Goal: Information Seeking & Learning: Learn about a topic

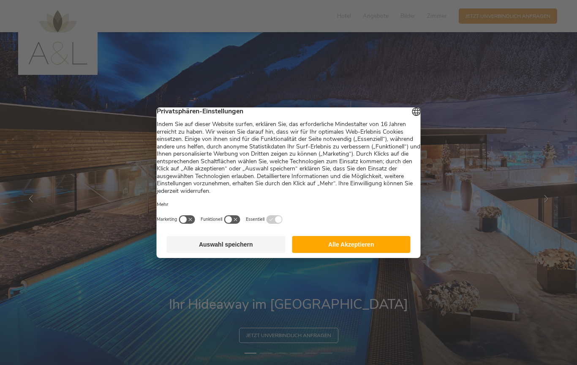
click at [386, 245] on button "Alle Akzeptieren" at bounding box center [351, 244] width 119 height 17
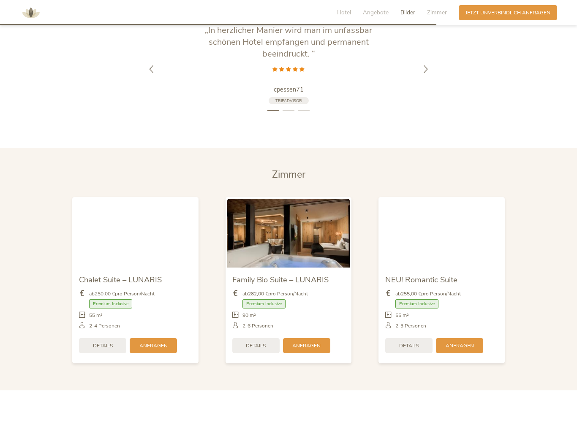
scroll to position [1465, 0]
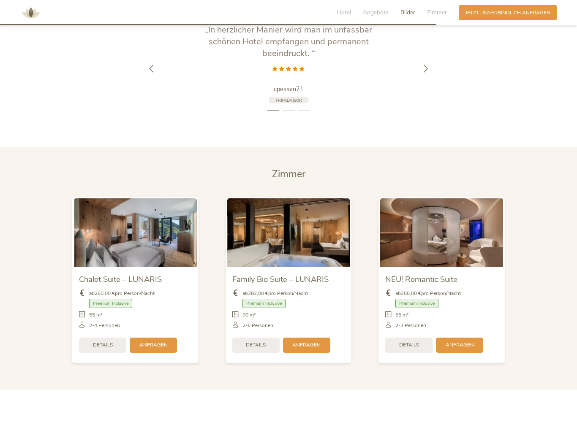
click at [455, 229] on img at bounding box center [441, 233] width 123 height 69
click at [408, 342] on span "Details" at bounding box center [409, 345] width 20 height 7
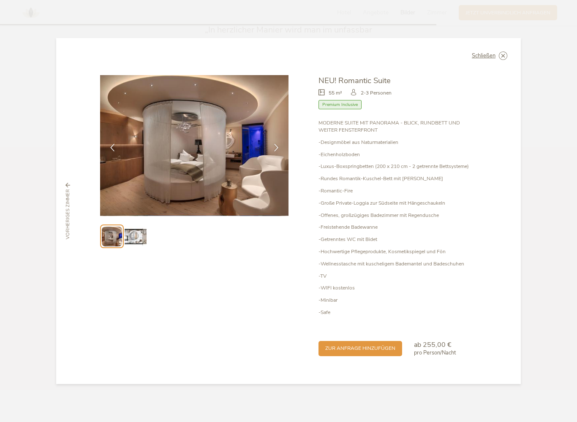
click at [269, 146] on div at bounding box center [276, 147] width 21 height 21
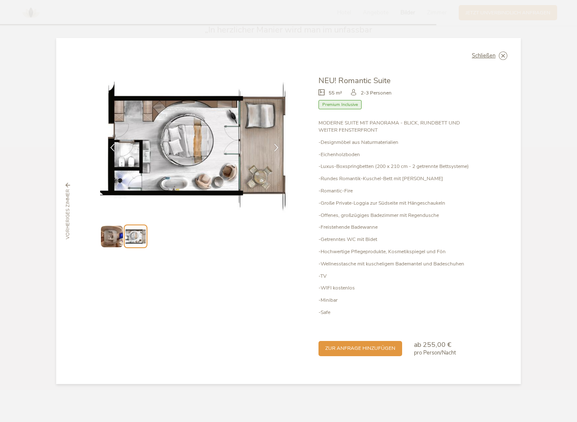
click at [282, 133] on img at bounding box center [194, 145] width 188 height 141
click at [275, 149] on icon at bounding box center [276, 148] width 8 height 8
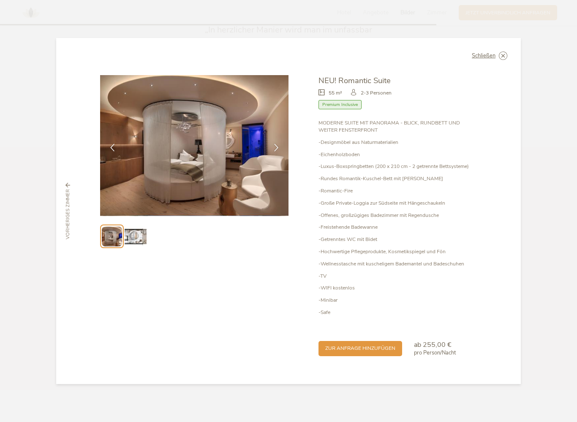
click at [276, 151] on icon at bounding box center [276, 148] width 8 height 8
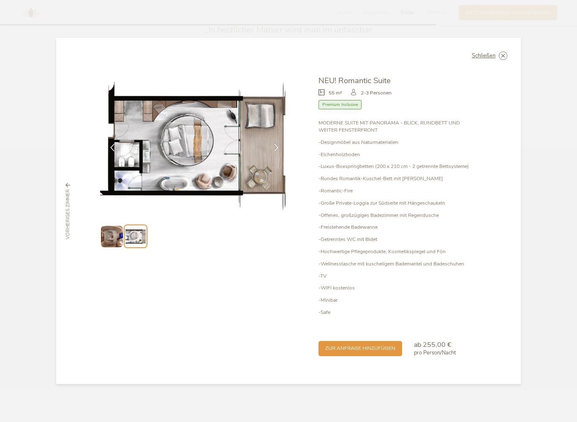
click at [509, 52] on div "Schließen NEU! Romantic Suite 55 m² Premium Inclusive" at bounding box center [288, 211] width 465 height 346
click at [0, 0] on icon at bounding box center [0, 0] width 0 height 0
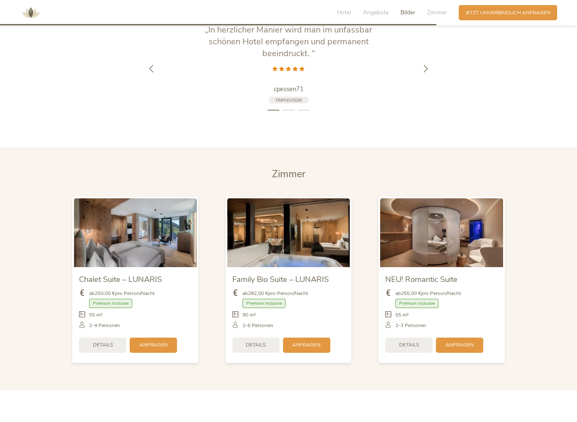
click at [256, 346] on div "Details" at bounding box center [255, 345] width 47 height 15
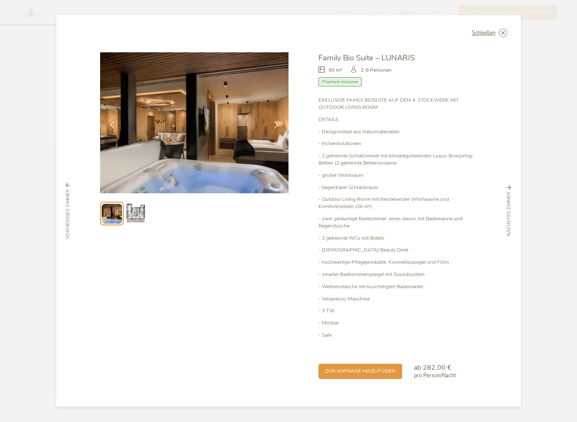
click at [278, 125] on div at bounding box center [276, 124] width 21 height 21
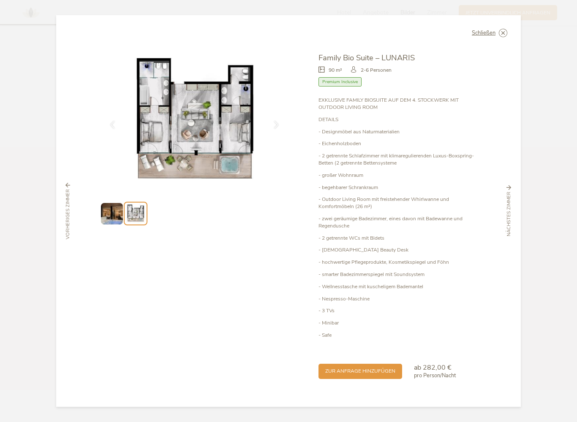
click at [518, 27] on div "Schließen Family Bio Suite – LUNARIS 90 m² Premium Inclusive" at bounding box center [288, 211] width 465 height 392
click at [498, 37] on div "Schließen" at bounding box center [489, 33] width 35 height 8
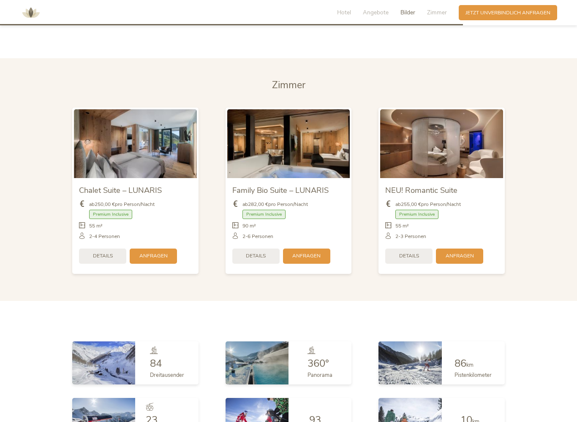
scroll to position [1555, 0]
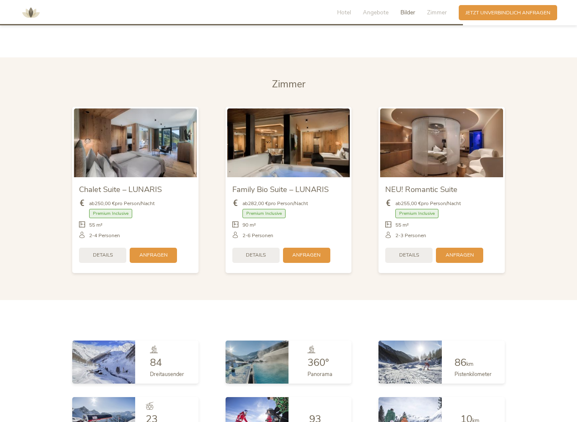
click at [110, 252] on span "Details" at bounding box center [103, 255] width 20 height 7
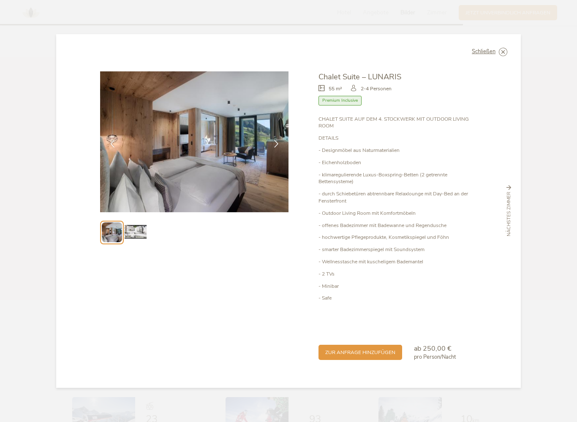
click at [275, 148] on icon at bounding box center [276, 144] width 8 height 8
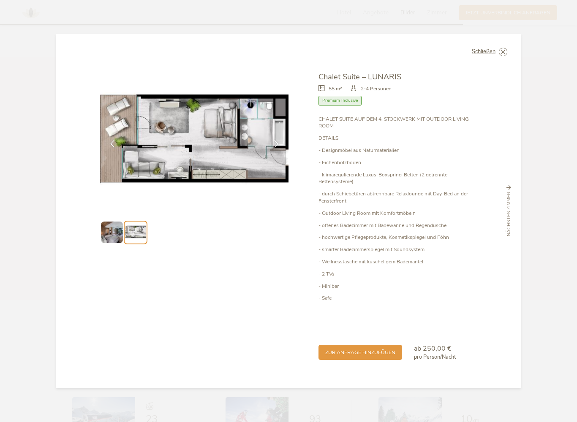
click at [277, 144] on icon at bounding box center [276, 144] width 8 height 8
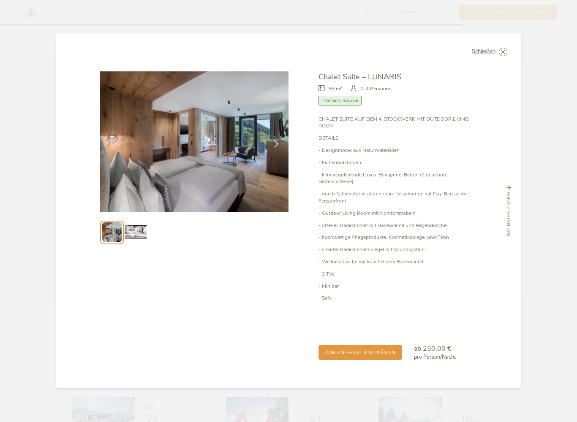
click at [278, 146] on icon at bounding box center [276, 144] width 8 height 8
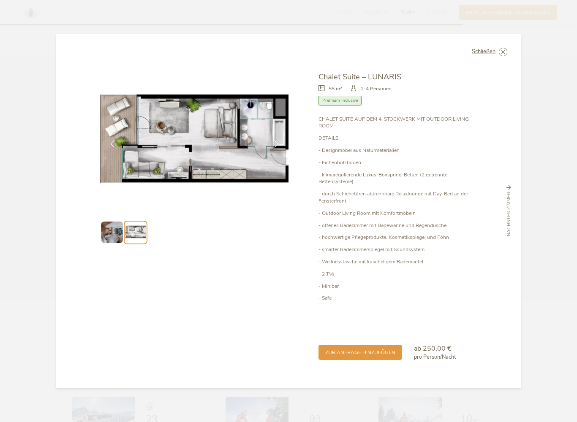
click at [279, 143] on icon at bounding box center [276, 144] width 8 height 8
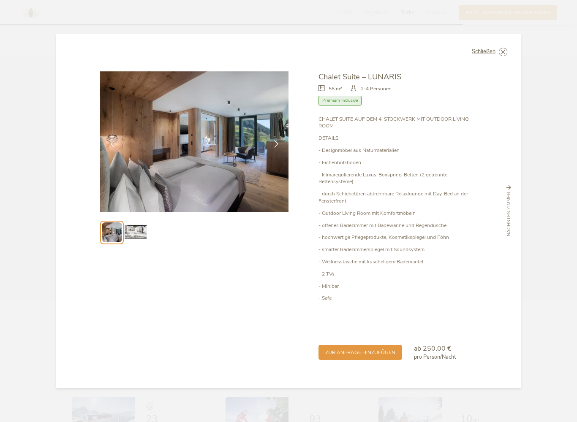
click at [278, 137] on div at bounding box center [276, 143] width 21 height 21
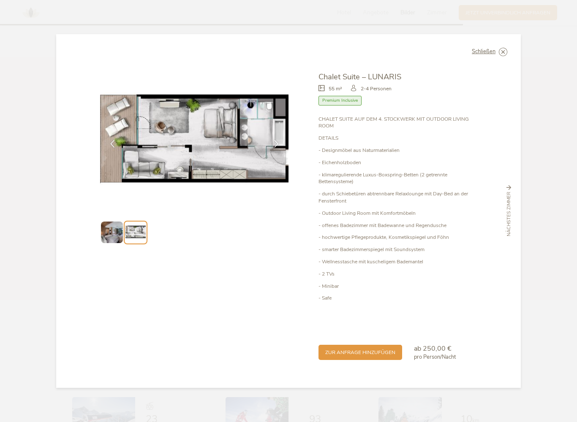
click at [497, 56] on div "Schließen" at bounding box center [489, 52] width 35 height 8
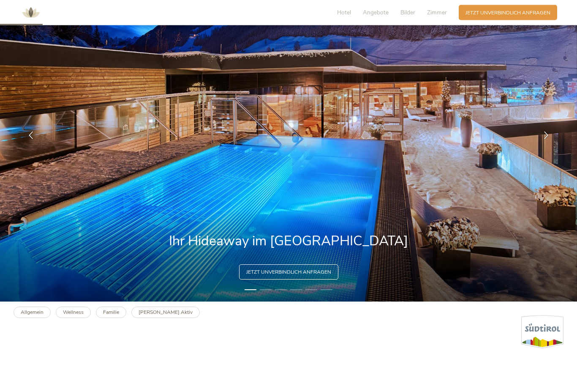
scroll to position [0, 0]
